Goal: Transaction & Acquisition: Purchase product/service

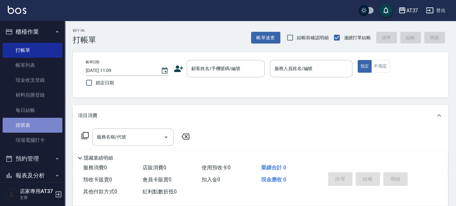
click at [33, 125] on link "排班表" at bounding box center [33, 125] width 60 height 15
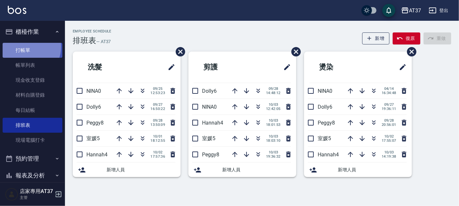
click at [25, 47] on link "打帳單" at bounding box center [33, 50] width 60 height 15
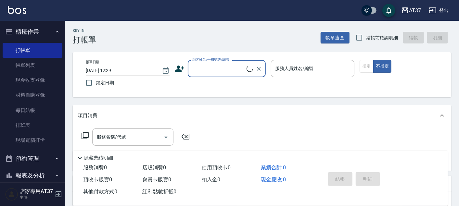
click at [212, 72] on input "顧客姓名/手機號碼/編號" at bounding box center [218, 68] width 56 height 11
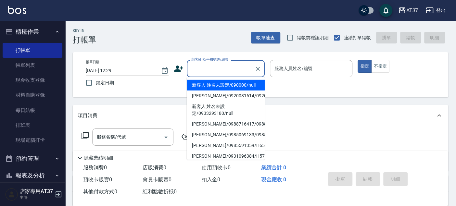
click at [218, 86] on li "新客人 姓名未設定/090000/null" at bounding box center [226, 85] width 78 height 11
type input "新客人 姓名未設定/090000/null"
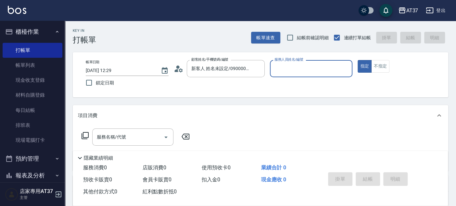
click at [310, 72] on input "服務人員姓名/編號" at bounding box center [311, 68] width 77 height 11
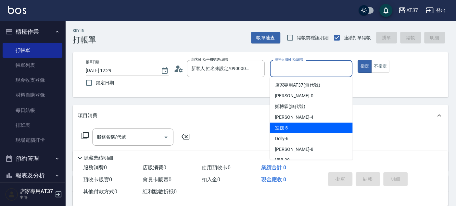
click at [314, 124] on div "室媛 -5" at bounding box center [310, 128] width 83 height 11
type input "室媛-5"
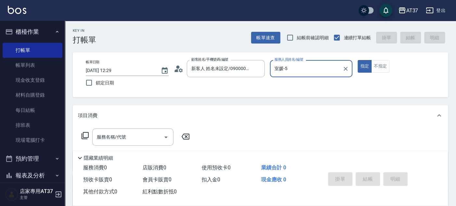
drag, startPoint x: 381, startPoint y: 60, endPoint x: 256, endPoint y: 98, distance: 130.5
click at [381, 61] on button "不指定" at bounding box center [380, 66] width 18 height 13
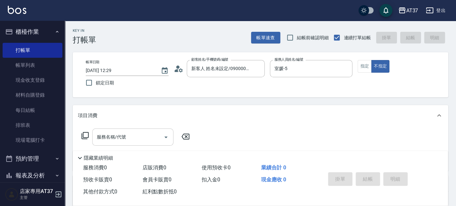
click at [129, 133] on input "服務名稱/代號" at bounding box center [128, 136] width 66 height 11
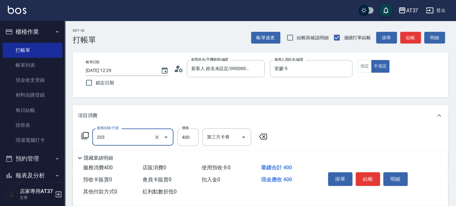
type input "B級洗+剪(203)"
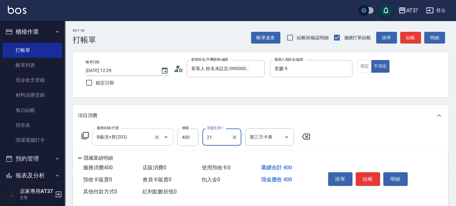
type input "微醺-21"
click at [411, 37] on button "結帳" at bounding box center [410, 38] width 21 height 12
